Goal: Information Seeking & Learning: Learn about a topic

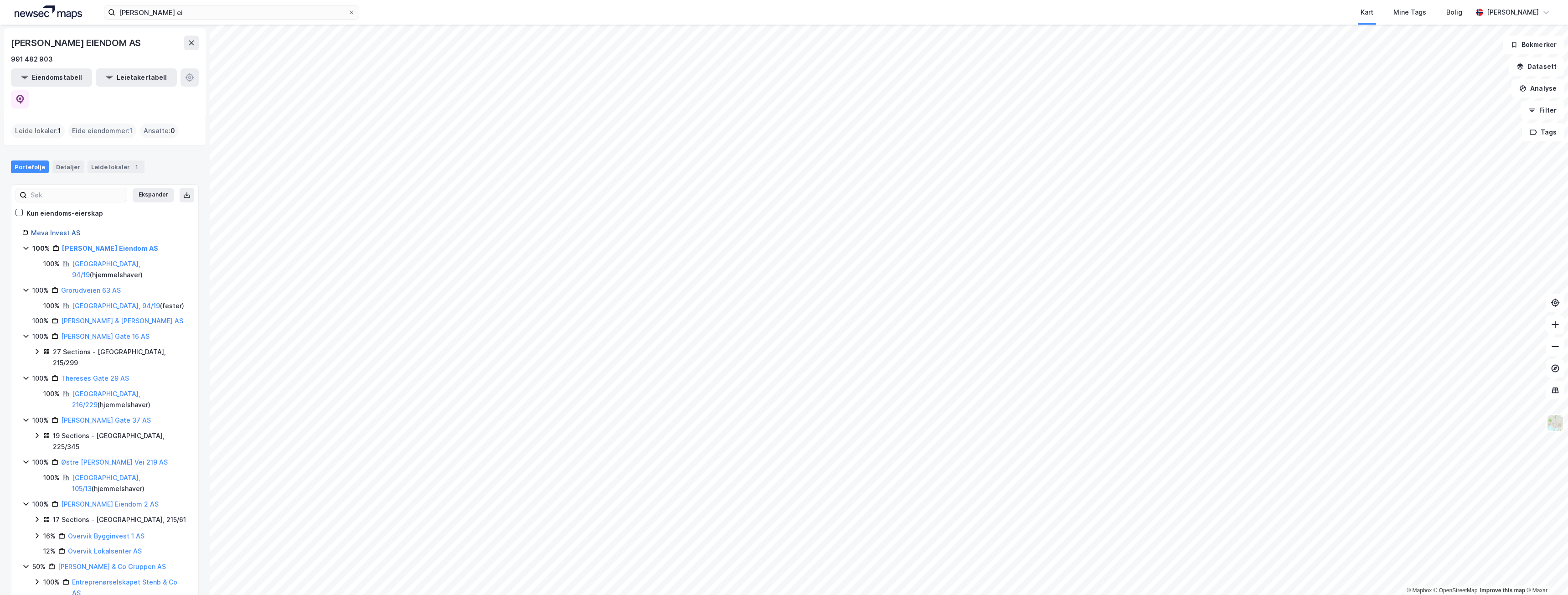
click at [55, 229] on link "Meva Invest AS" at bounding box center [55, 233] width 49 height 8
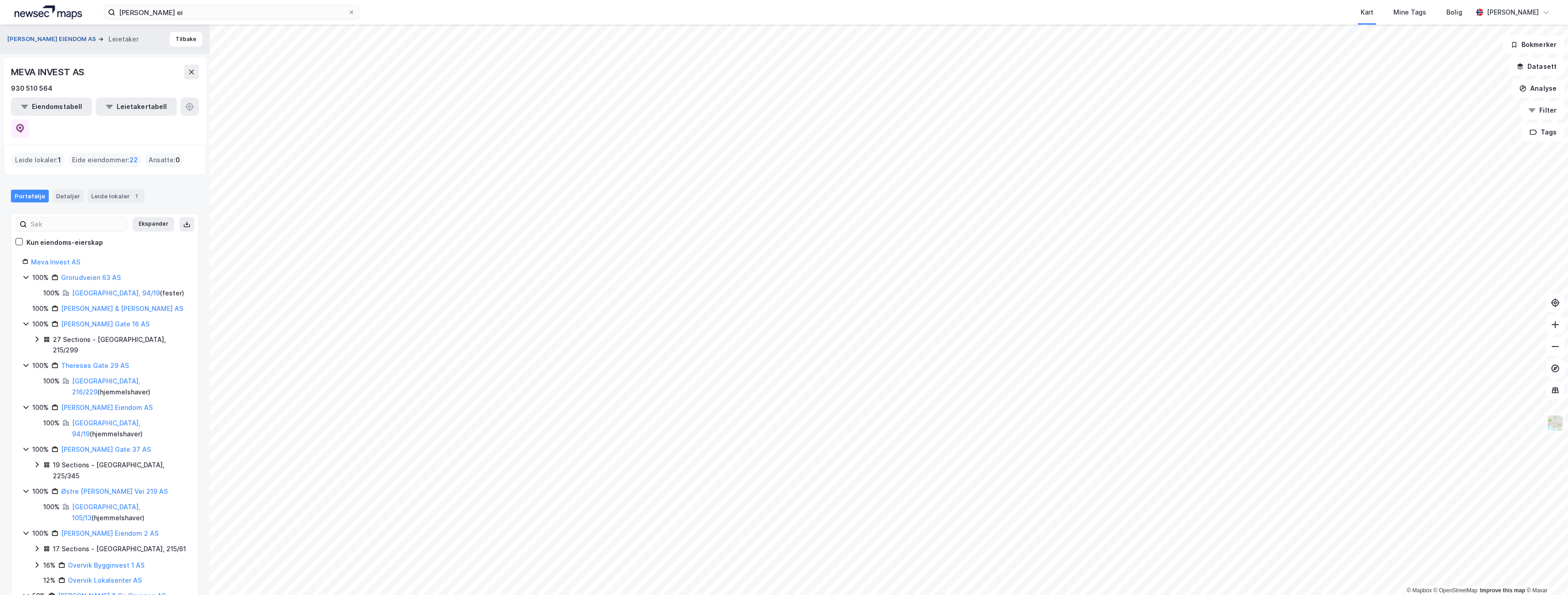
click at [57, 35] on button "[PERSON_NAME] EIENDOM AS" at bounding box center [52, 39] width 91 height 9
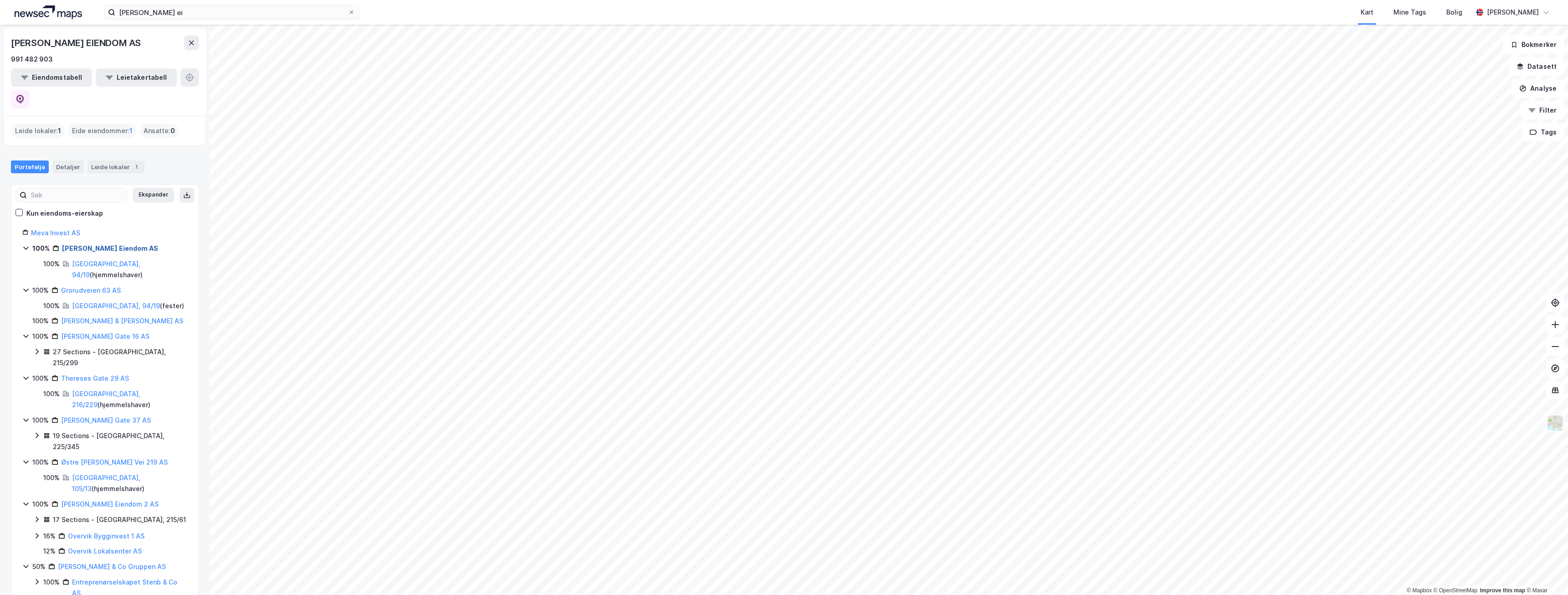
click at [90, 244] on link "[PERSON_NAME] Eiendom AS" at bounding box center [110, 248] width 96 height 8
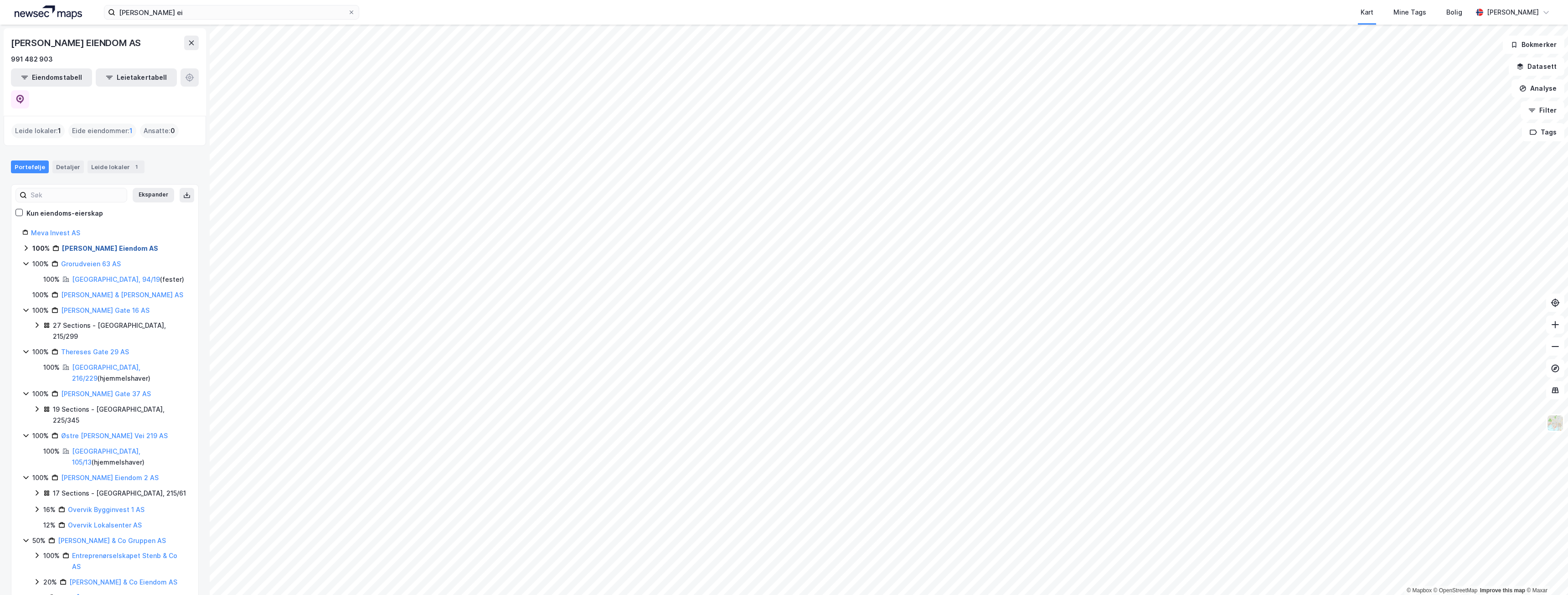
click at [90, 244] on link "[PERSON_NAME] Eiendom AS" at bounding box center [110, 248] width 96 height 8
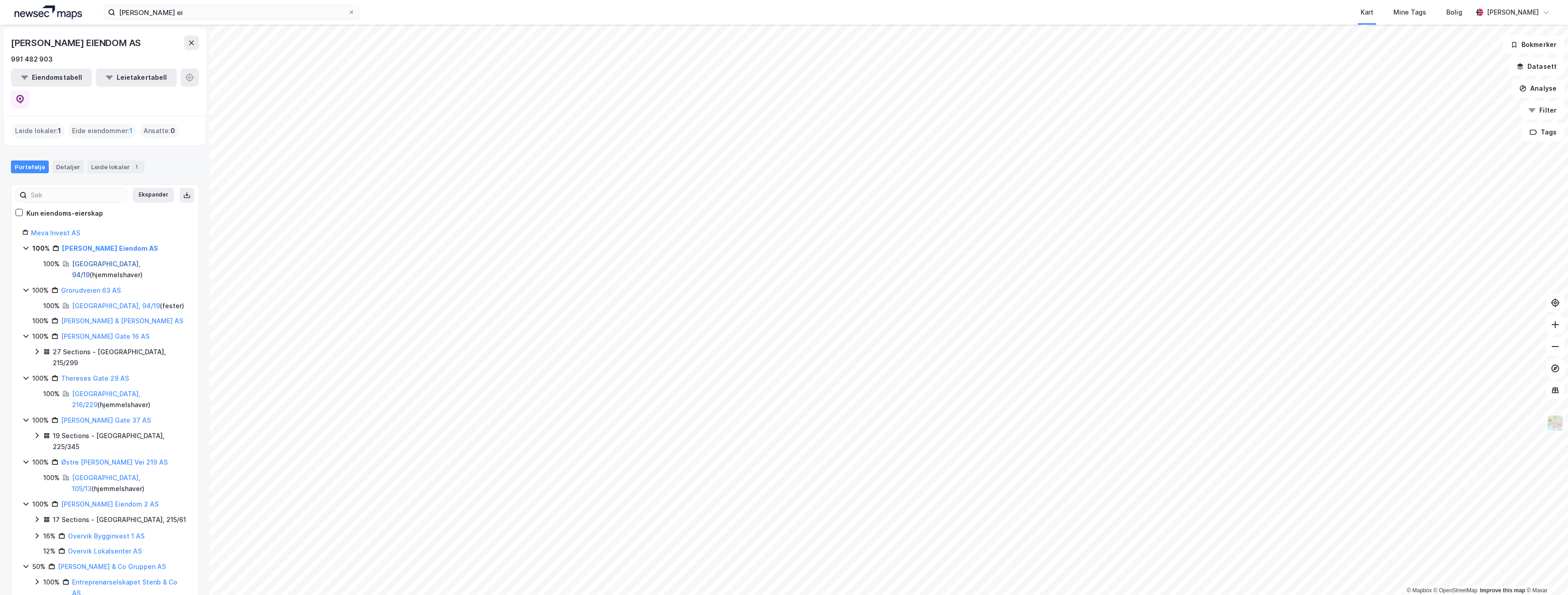
click at [81, 260] on link "[GEOGRAPHIC_DATA], 94/19" at bounding box center [106, 269] width 68 height 19
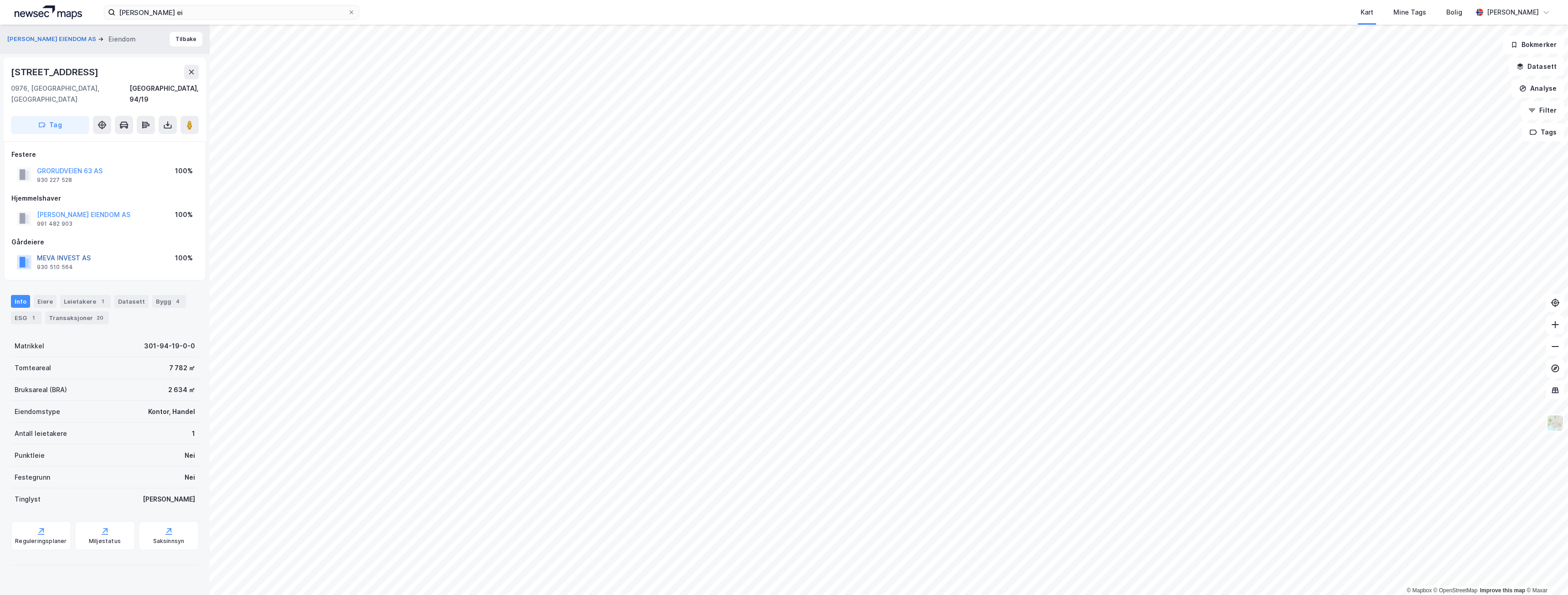
click at [0, 0] on button "MEVA INVEST AS" at bounding box center [0, 0] width 0 height 0
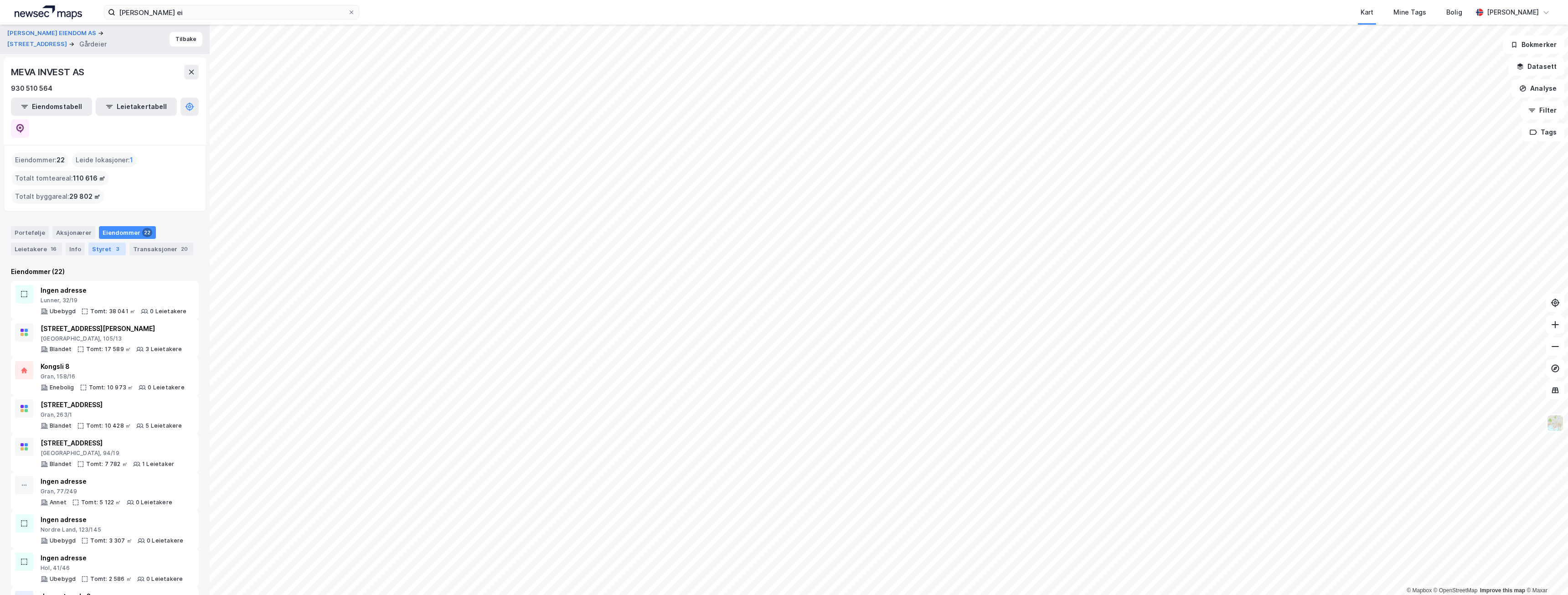
click at [113, 244] on div "3" at bounding box center [117, 248] width 9 height 9
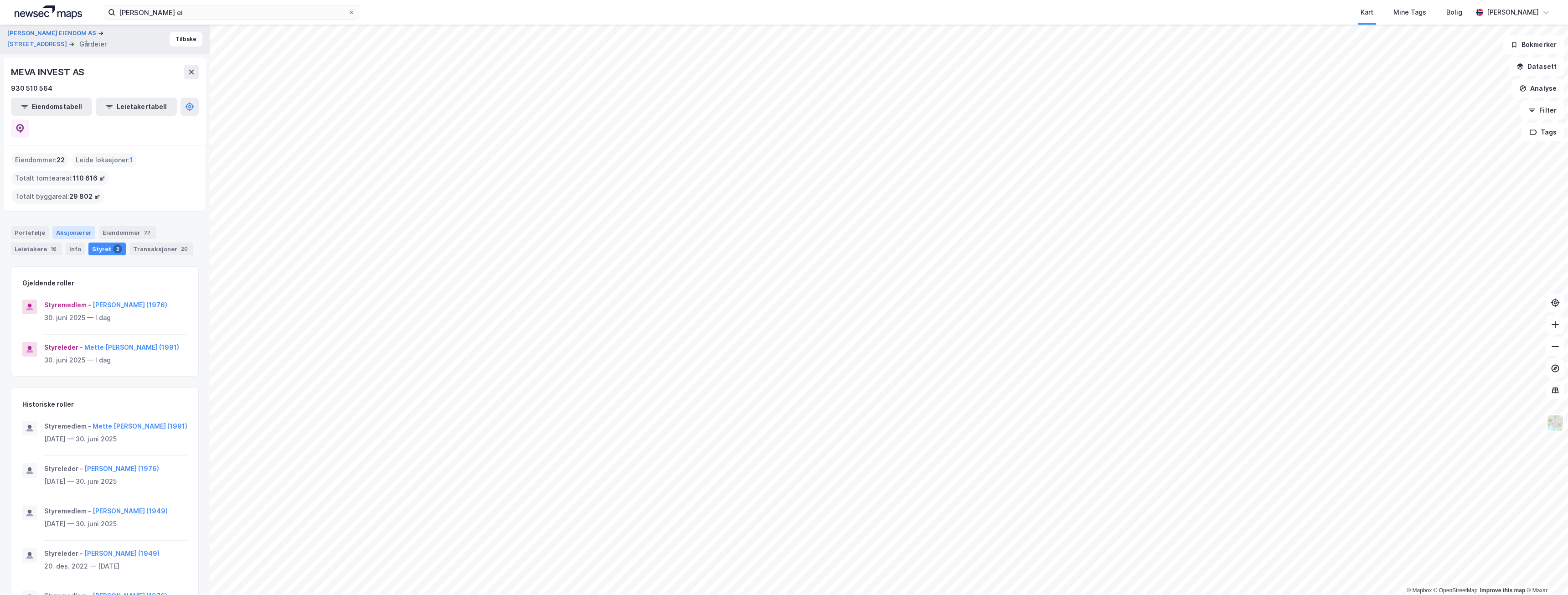
click at [63, 226] on div "Aksjonærer" at bounding box center [74, 232] width 43 height 13
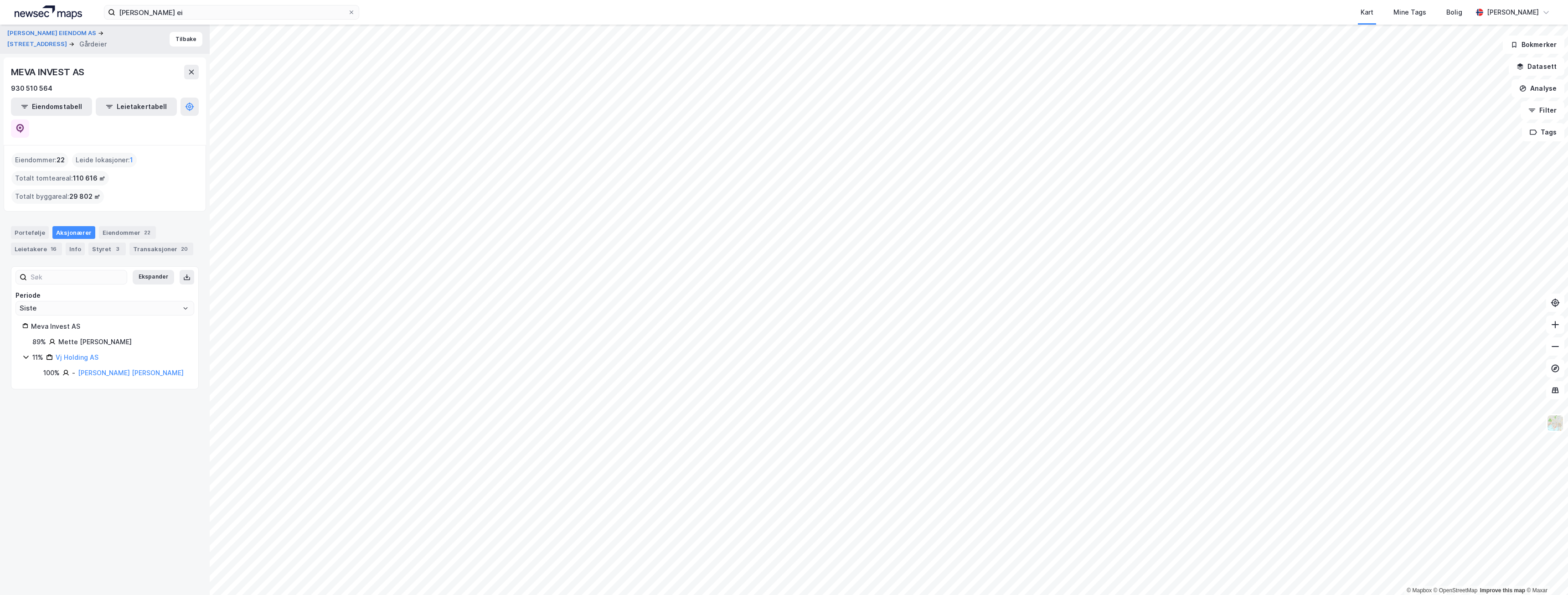
click at [77, 352] on div "Vj Holding AS" at bounding box center [77, 357] width 43 height 11
click at [77, 353] on link "Vj Holding AS" at bounding box center [77, 357] width 43 height 8
click at [114, 226] on div "Eiendommer 7" at bounding box center [127, 232] width 56 height 13
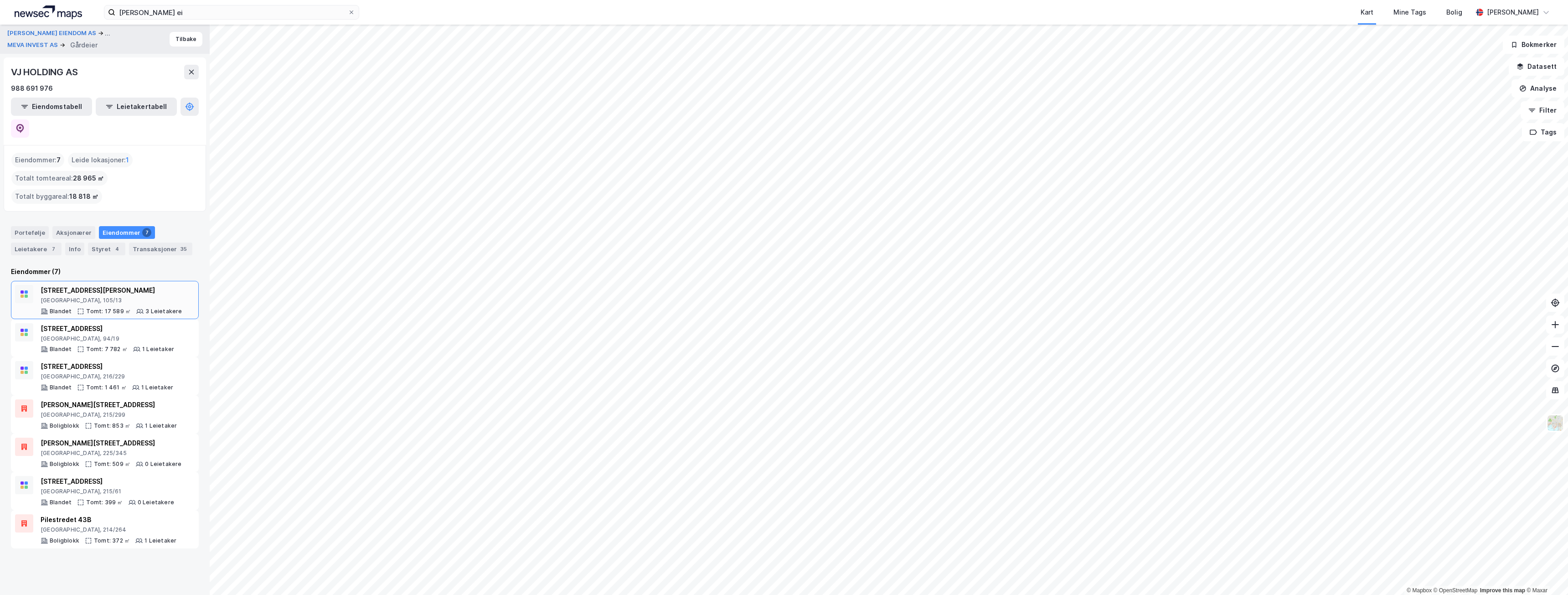
click at [113, 285] on div "[STREET_ADDRESS][PERSON_NAME]" at bounding box center [111, 290] width 142 height 11
